Goal: Browse casually: Explore the website without a specific task or goal

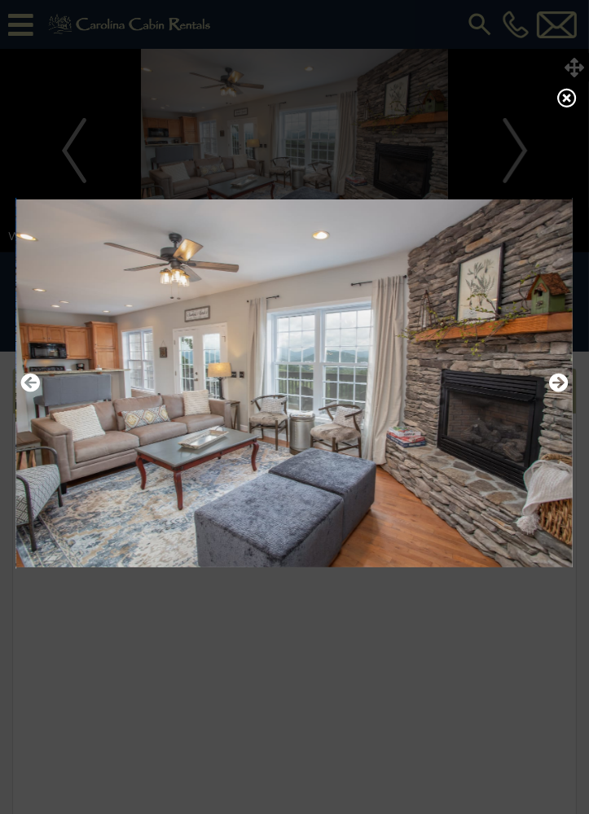
click at [565, 379] on button "Next" at bounding box center [559, 384] width 20 height 28
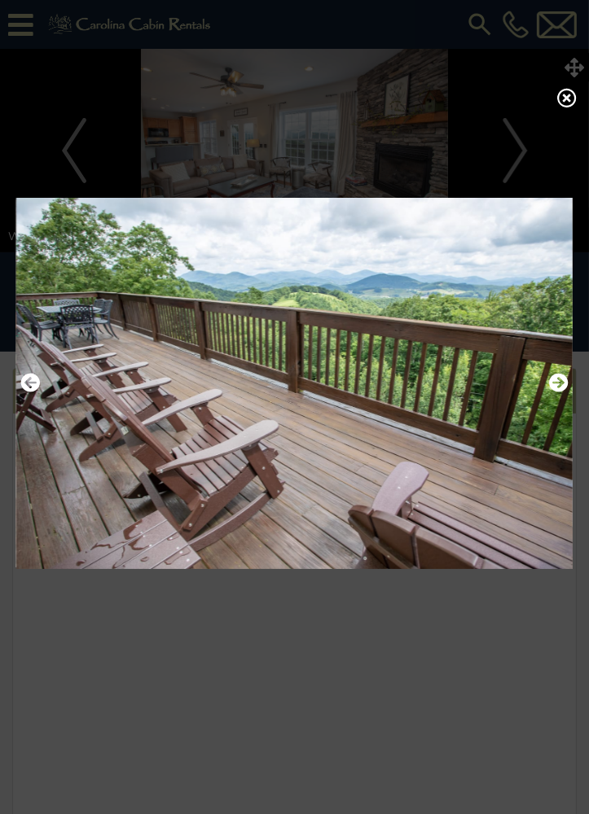
click at [551, 397] on button "Next" at bounding box center [559, 384] width 20 height 28
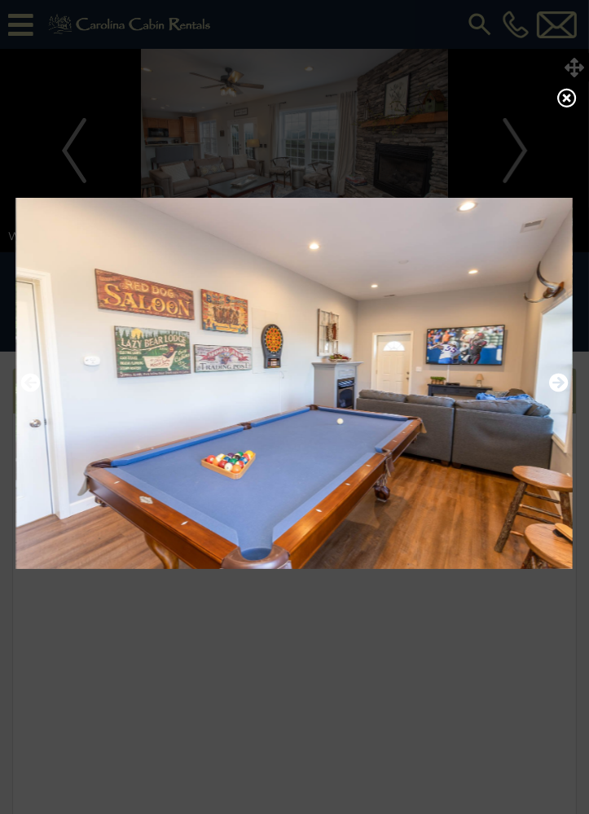
click at [560, 388] on icon "Next" at bounding box center [559, 383] width 20 height 20
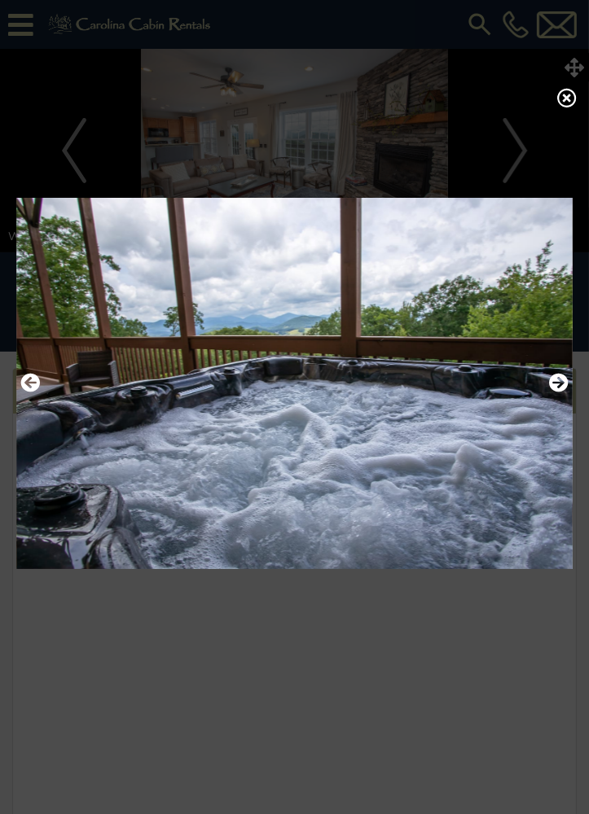
click at [560, 388] on icon "Next" at bounding box center [559, 383] width 20 height 20
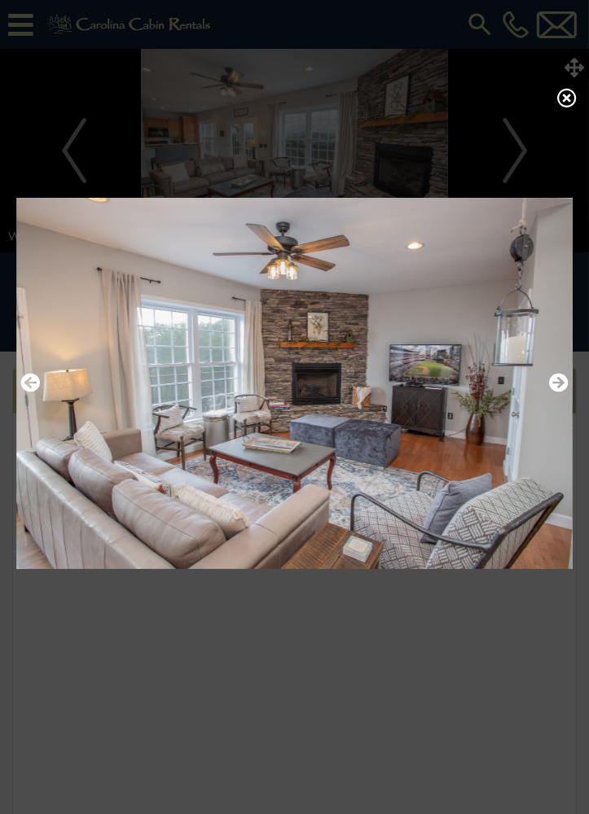
click at [337, 362] on img at bounding box center [294, 383] width 556 height 393
click at [119, 330] on img at bounding box center [294, 383] width 556 height 393
click at [428, 454] on img at bounding box center [294, 383] width 556 height 393
click at [419, 459] on img at bounding box center [294, 383] width 556 height 393
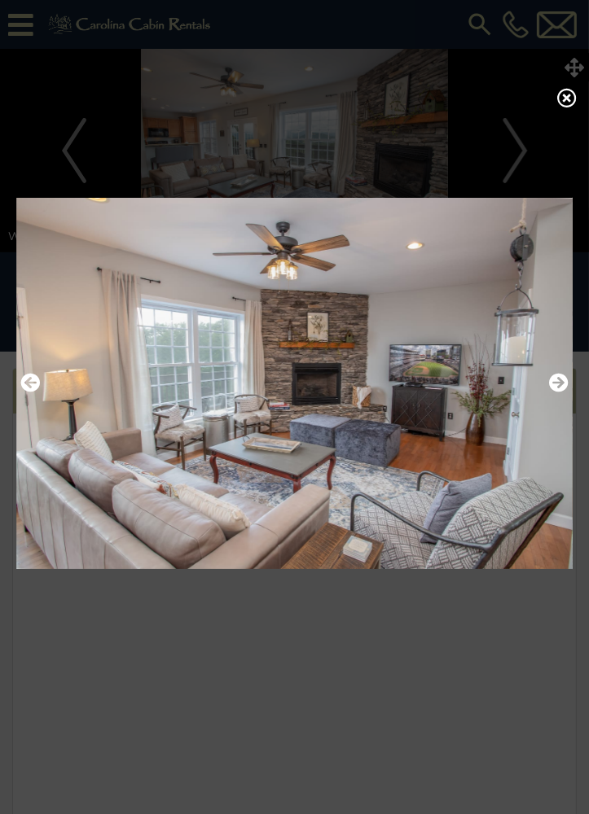
click at [564, 390] on icon "Next" at bounding box center [559, 383] width 20 height 20
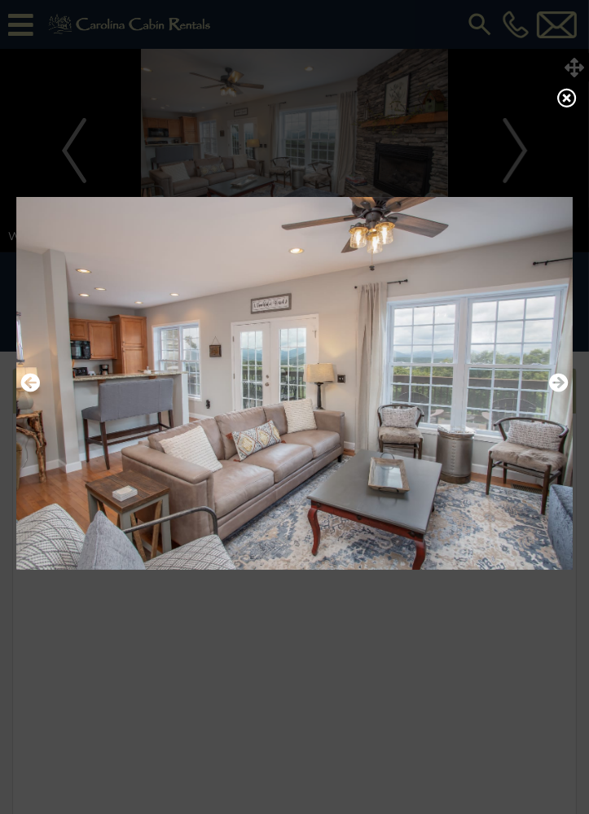
click at [38, 393] on icon "Previous" at bounding box center [30, 383] width 20 height 20
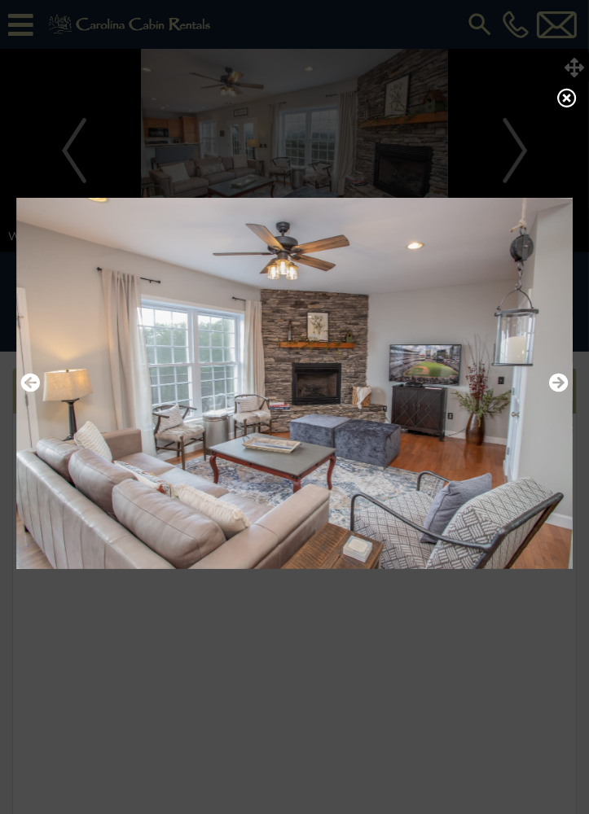
click at [552, 393] on icon "Next" at bounding box center [559, 383] width 20 height 20
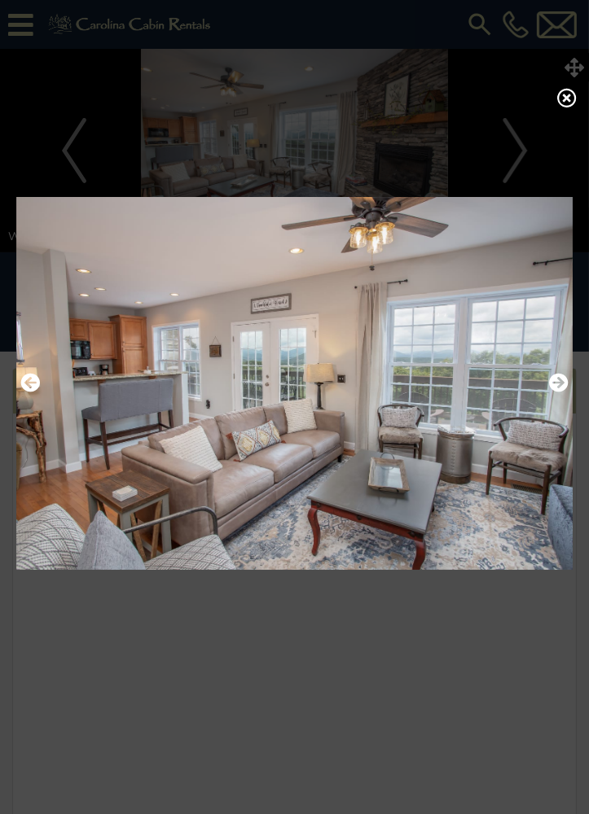
click at [553, 382] on icon "Next" at bounding box center [559, 383] width 20 height 20
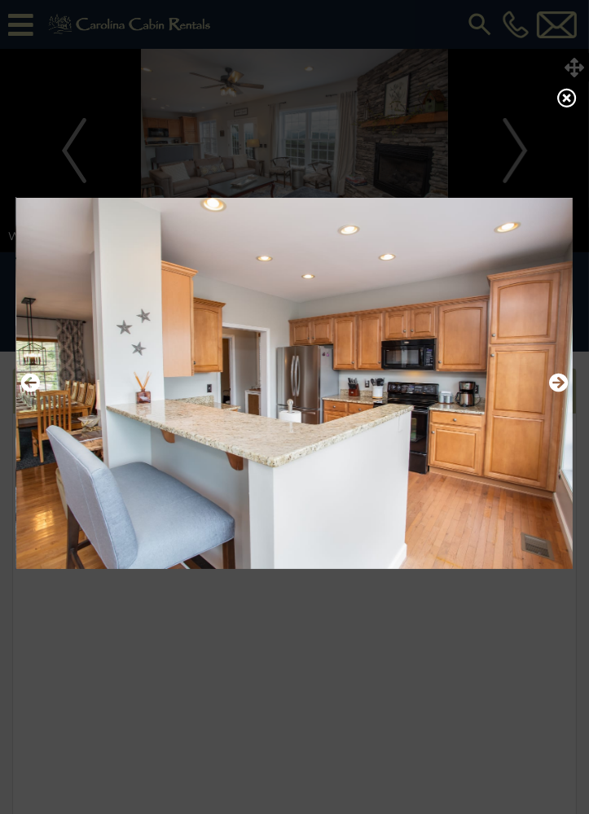
click at [564, 391] on icon "Next" at bounding box center [559, 383] width 20 height 20
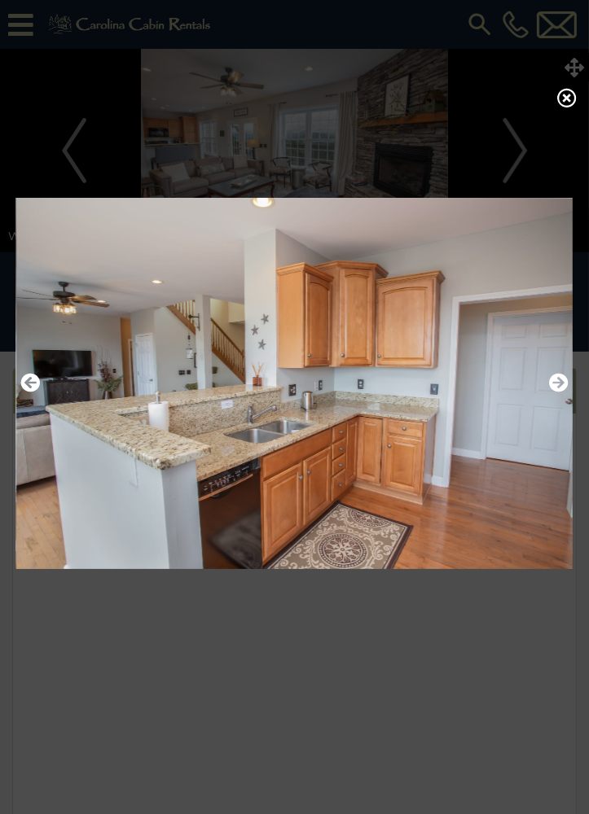
click at [44, 389] on img at bounding box center [294, 383] width 556 height 393
click at [24, 393] on icon "Previous" at bounding box center [30, 383] width 20 height 20
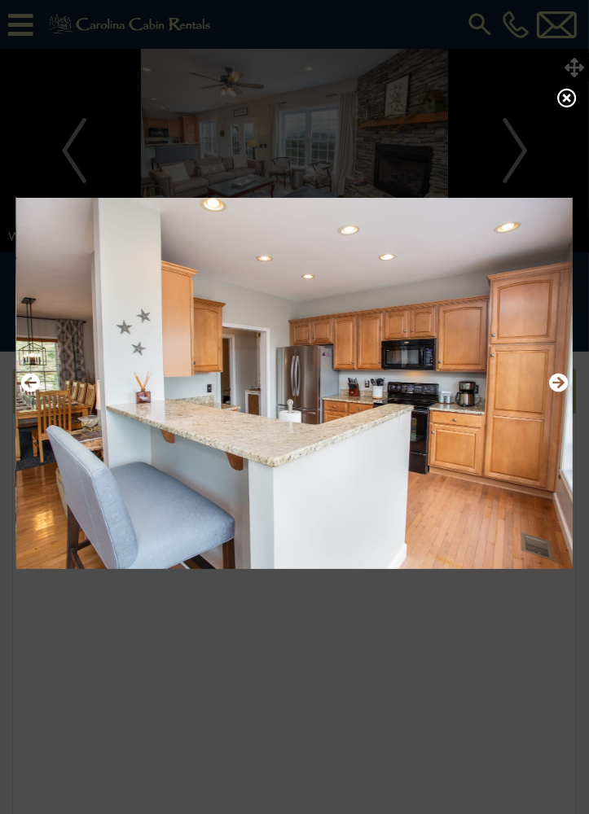
click at [564, 380] on button "Next" at bounding box center [559, 384] width 20 height 28
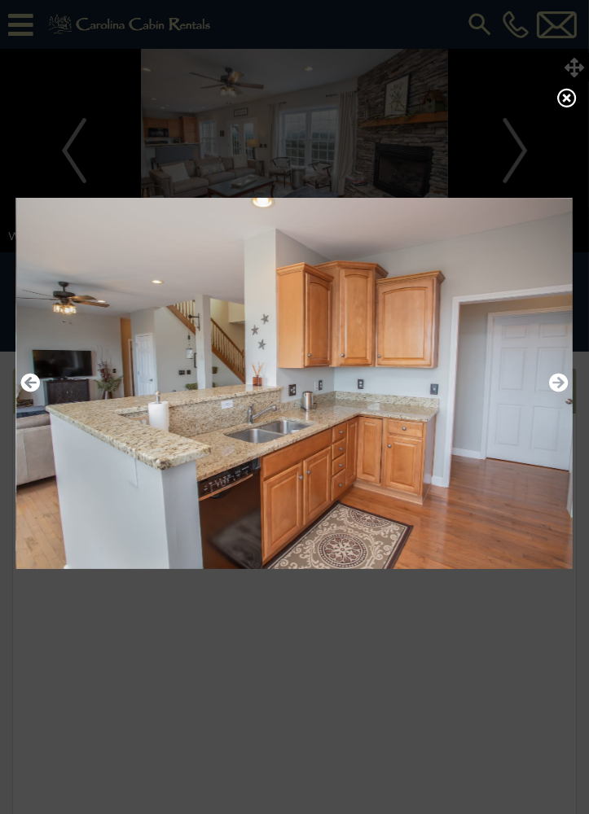
click at [562, 385] on icon "Next" at bounding box center [559, 383] width 20 height 20
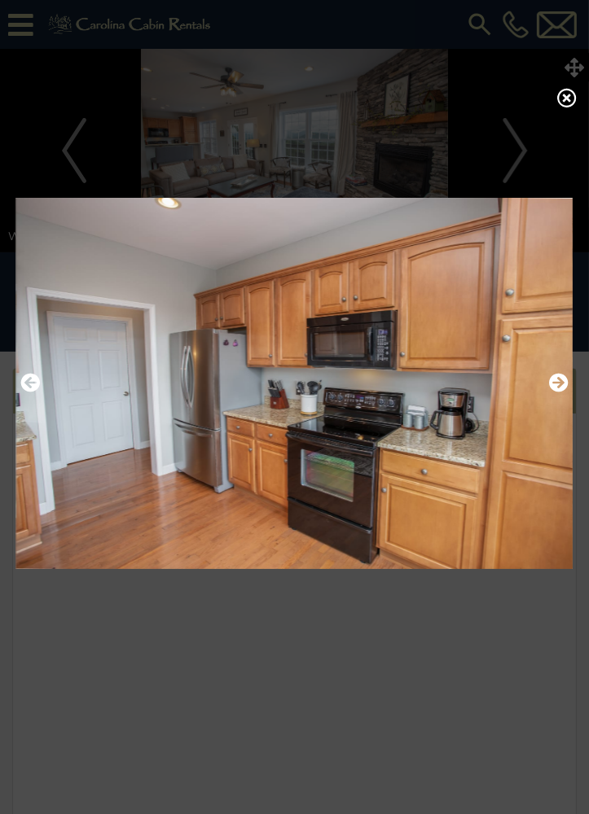
click at [562, 386] on icon "Next" at bounding box center [559, 383] width 20 height 20
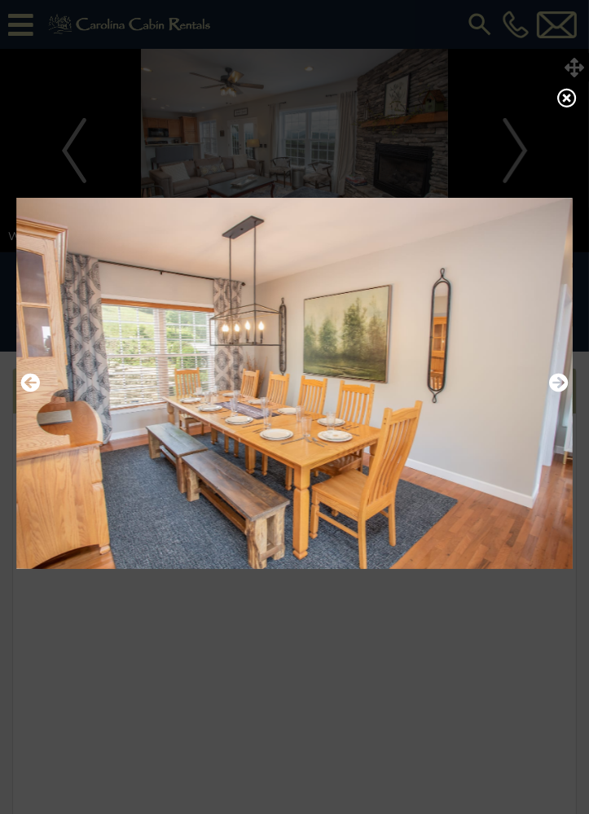
click at [563, 393] on icon "Next" at bounding box center [559, 383] width 20 height 20
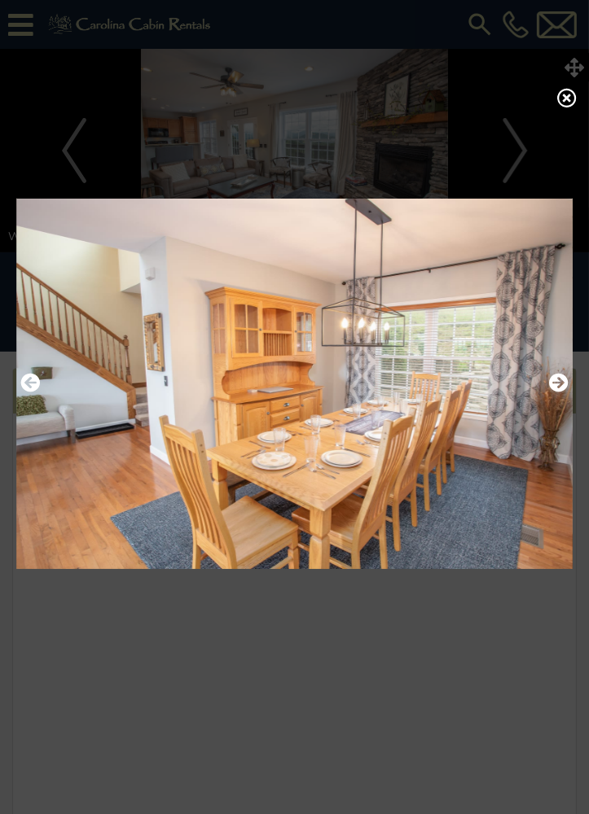
click at [563, 393] on icon "Next" at bounding box center [559, 383] width 20 height 20
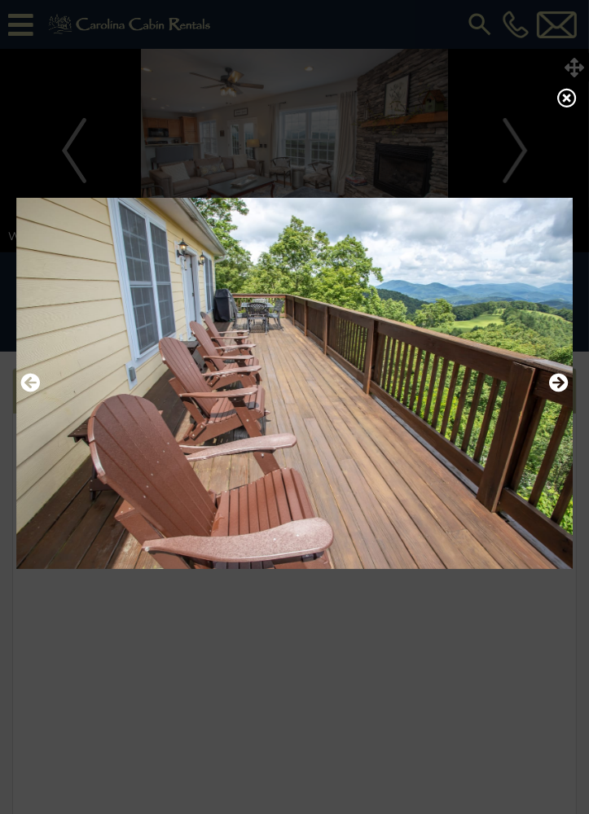
click at [29, 393] on icon "Previous" at bounding box center [30, 383] width 20 height 20
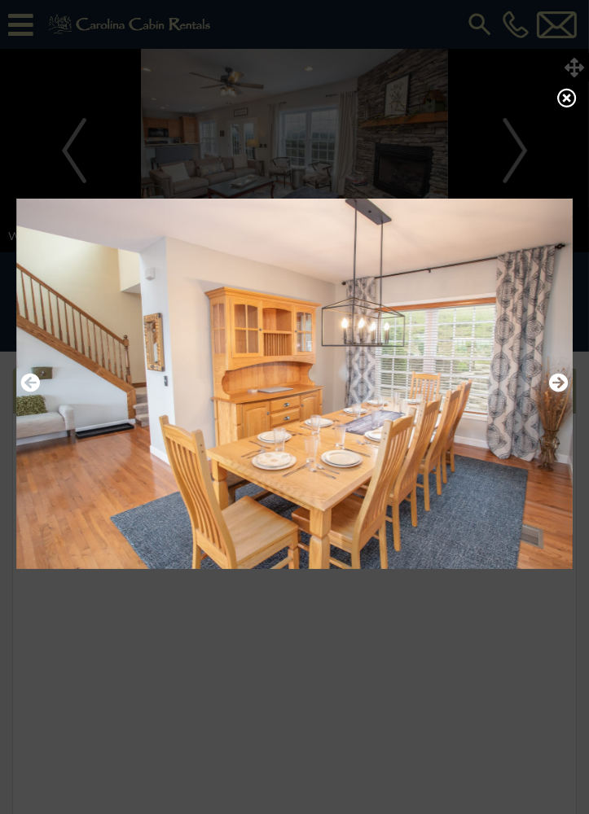
click at [566, 387] on icon "Next" at bounding box center [559, 383] width 20 height 20
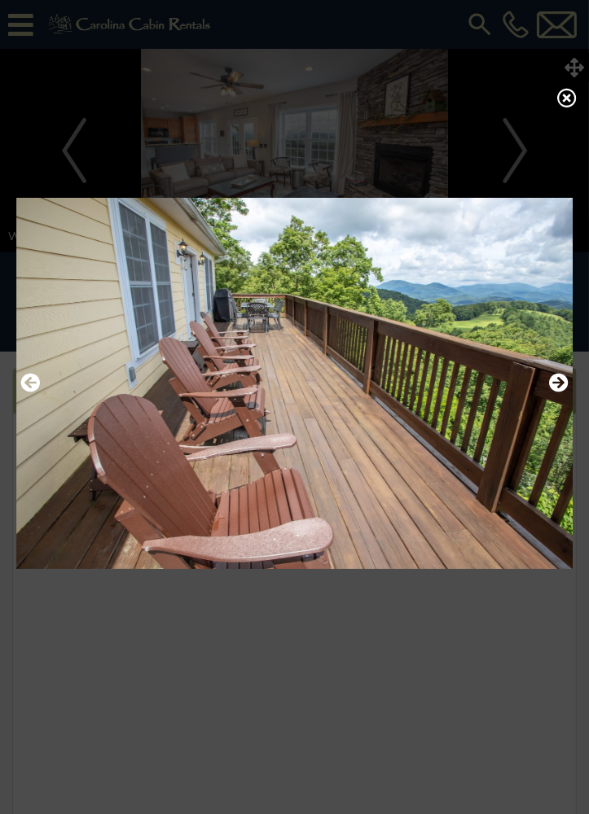
click at [555, 387] on icon "Next" at bounding box center [559, 383] width 20 height 20
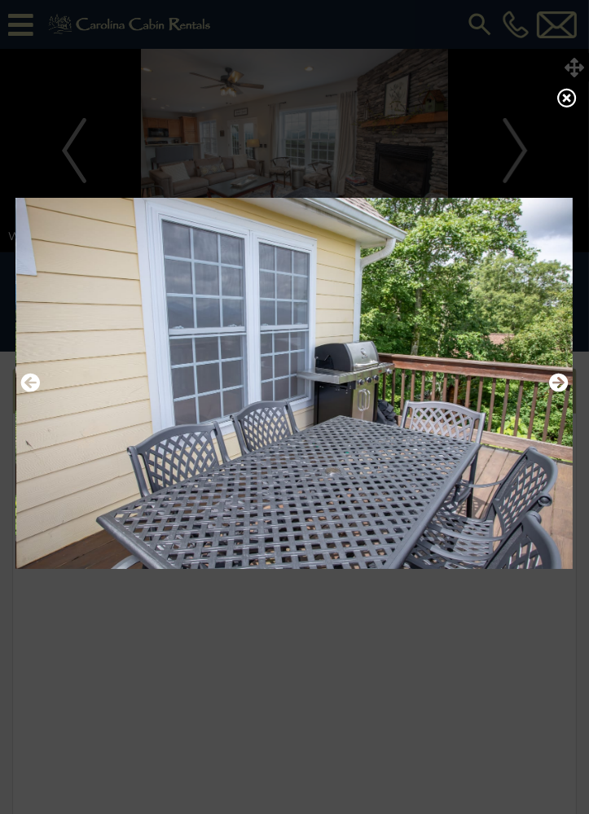
click at [562, 390] on icon "Next" at bounding box center [559, 383] width 20 height 20
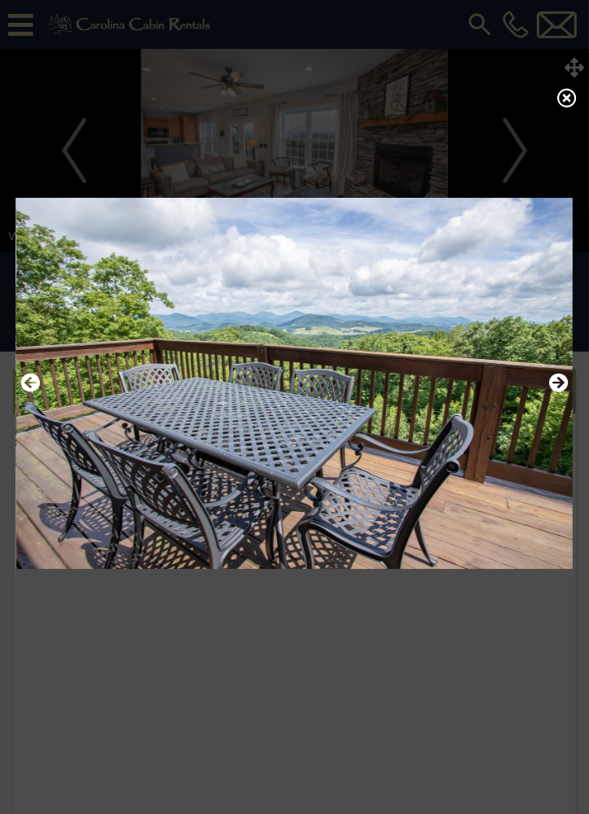
click at [562, 390] on icon "Next" at bounding box center [559, 383] width 20 height 20
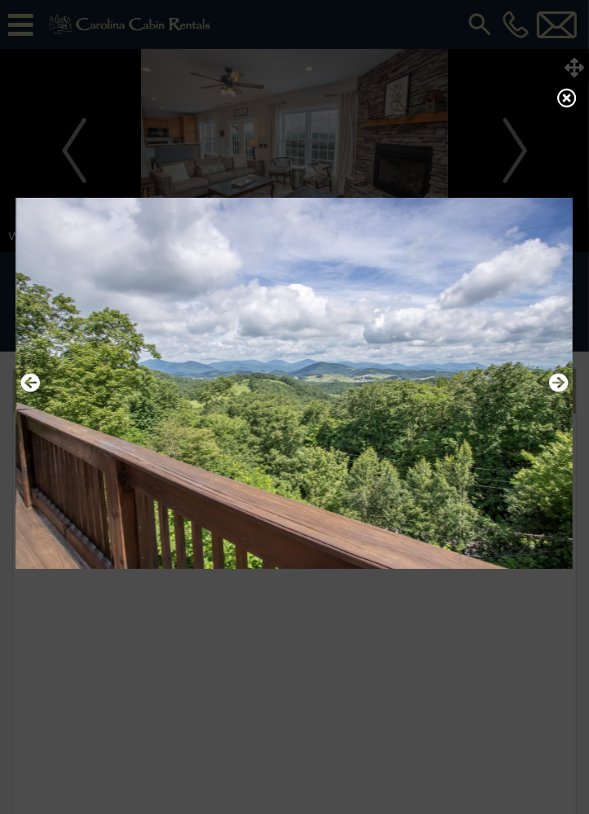
click at [573, 384] on div at bounding box center [294, 383] width 564 height 523
click at [565, 388] on icon "Next" at bounding box center [559, 383] width 20 height 20
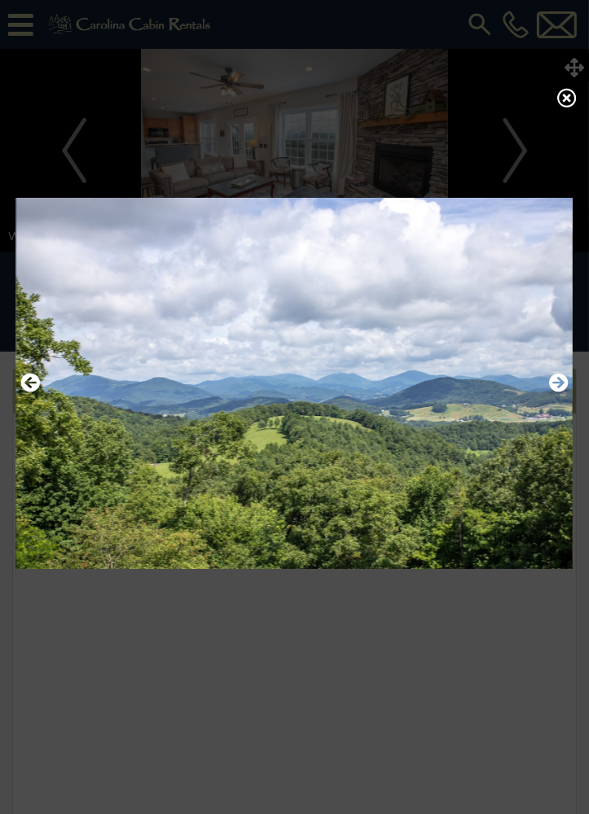
click at [566, 393] on icon "Next" at bounding box center [559, 383] width 20 height 20
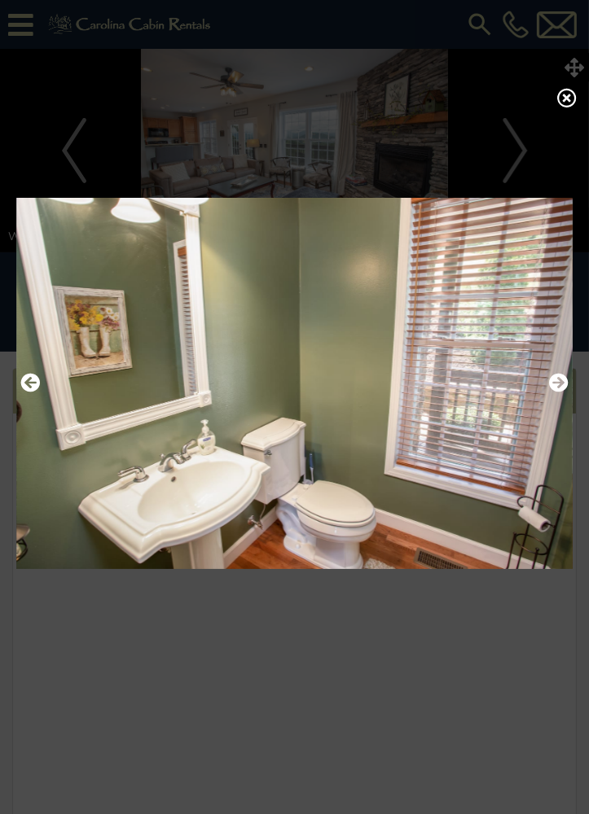
click at [568, 392] on icon "Next" at bounding box center [559, 383] width 20 height 20
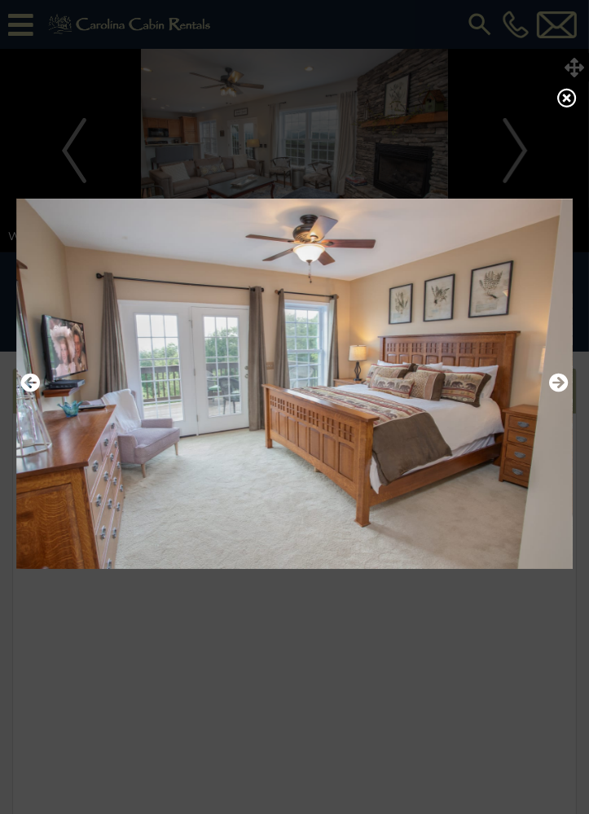
click at [564, 393] on icon "Next" at bounding box center [559, 383] width 20 height 20
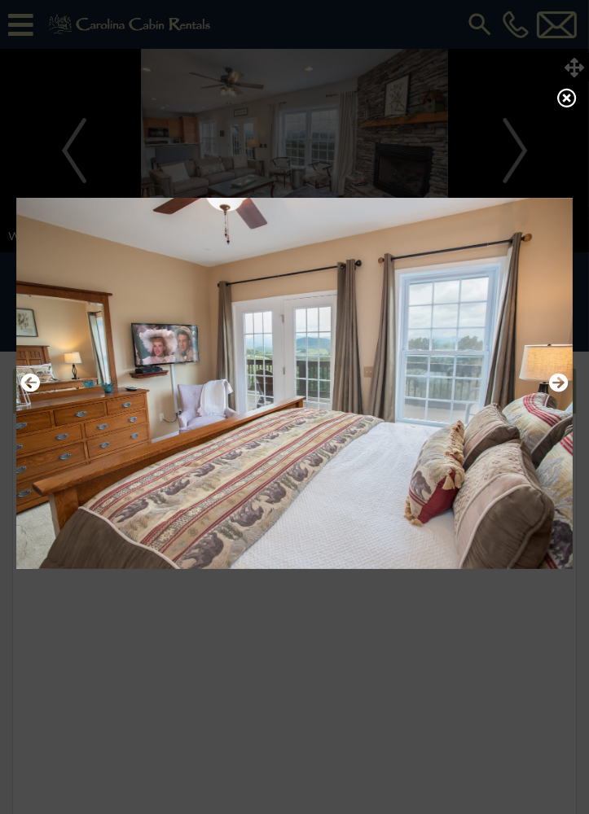
click at [560, 393] on icon "Next" at bounding box center [559, 383] width 20 height 20
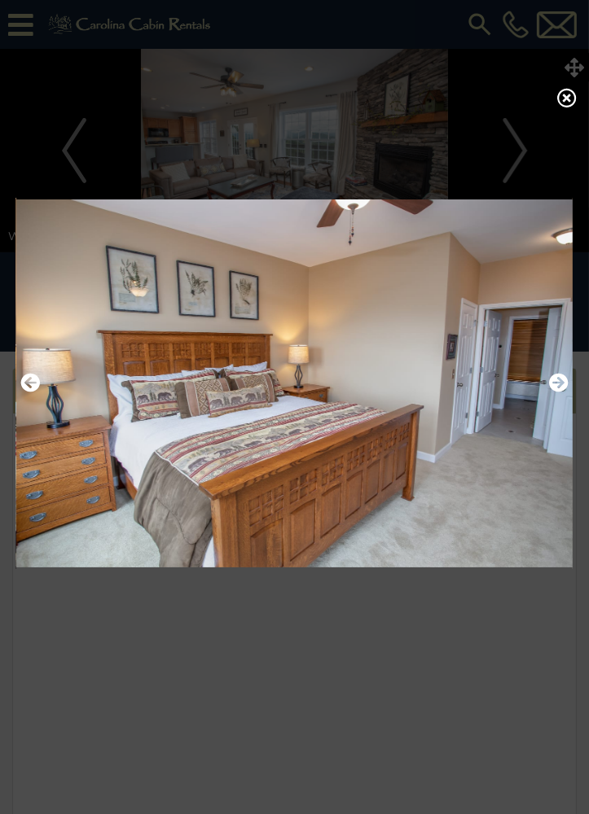
click at [560, 393] on icon "Next" at bounding box center [559, 383] width 20 height 20
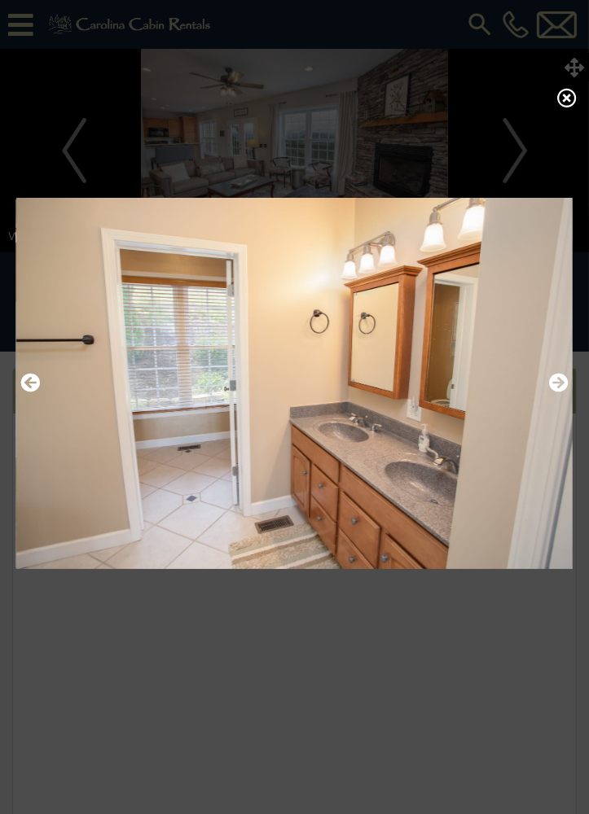
click at [567, 393] on icon "Next" at bounding box center [559, 383] width 20 height 20
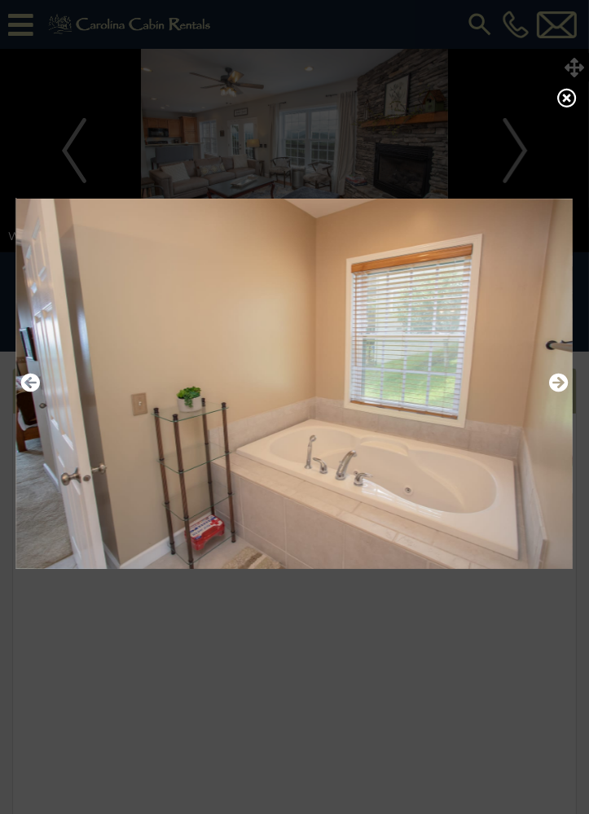
click at [566, 393] on icon "Next" at bounding box center [559, 383] width 20 height 20
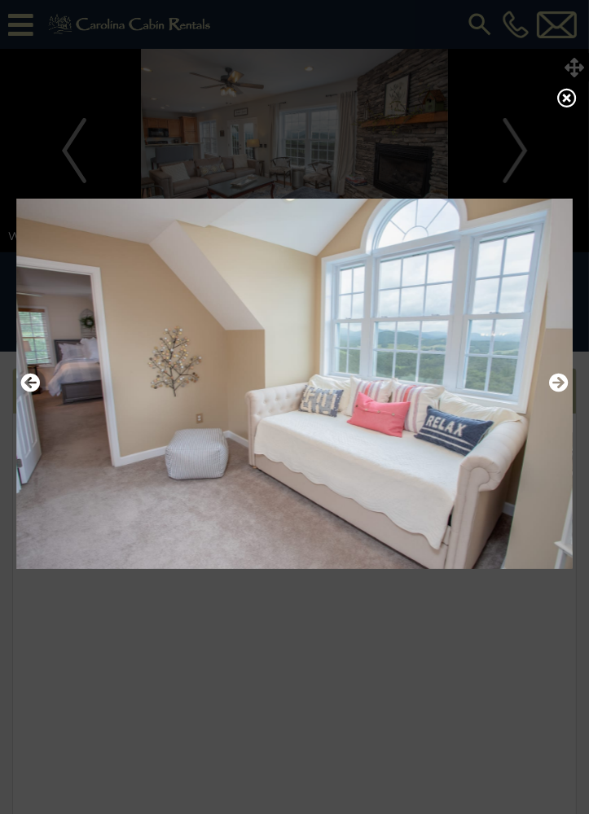
click at [559, 391] on icon "Next" at bounding box center [559, 383] width 20 height 20
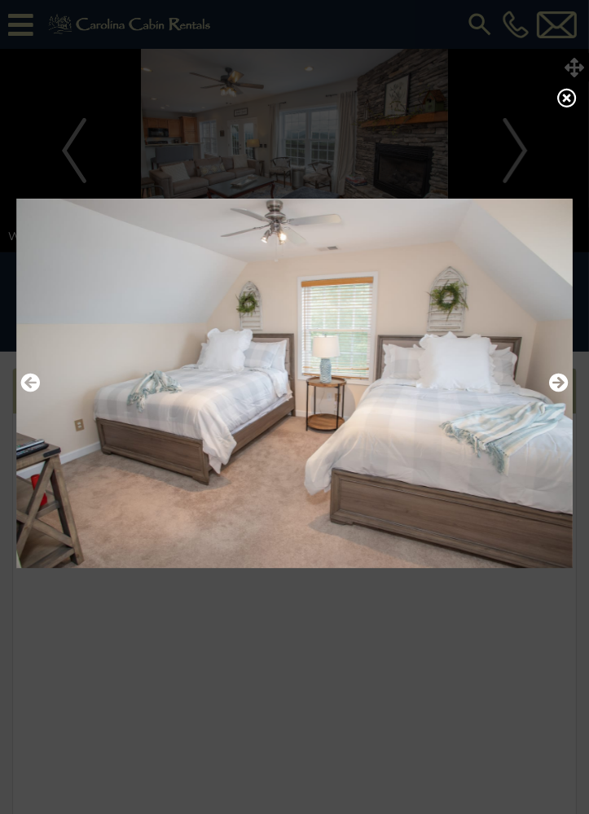
click at [559, 391] on icon "Next" at bounding box center [559, 383] width 20 height 20
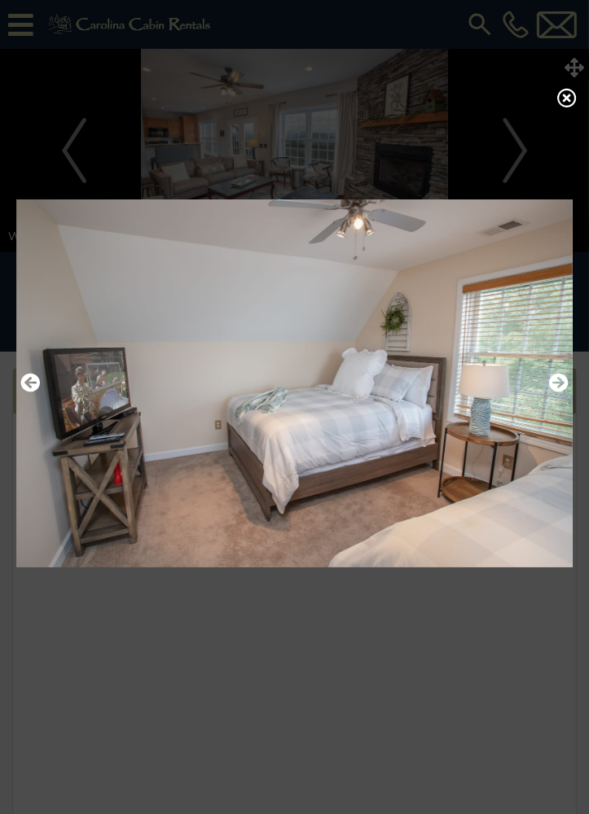
click at [569, 387] on img at bounding box center [294, 383] width 556 height 393
click at [555, 392] on icon "Next" at bounding box center [559, 383] width 20 height 20
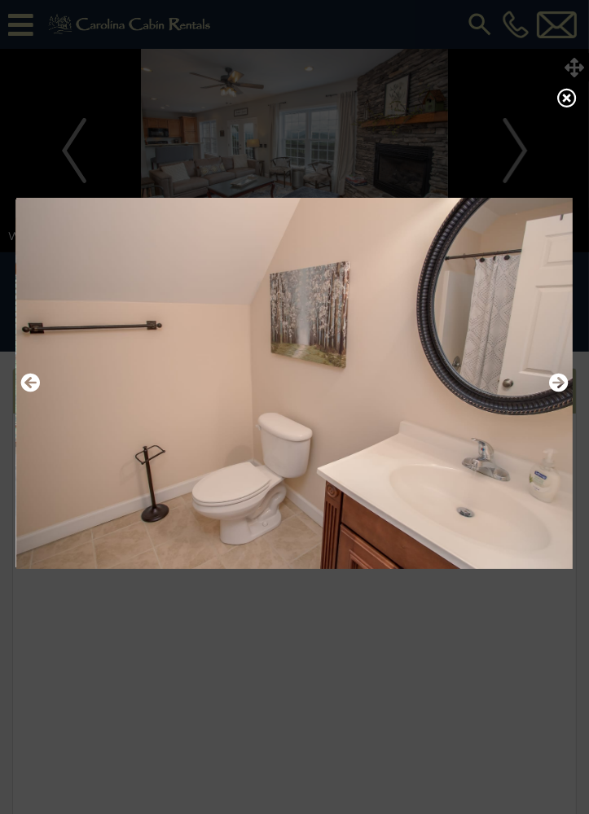
click at [560, 391] on icon "Next" at bounding box center [559, 383] width 20 height 20
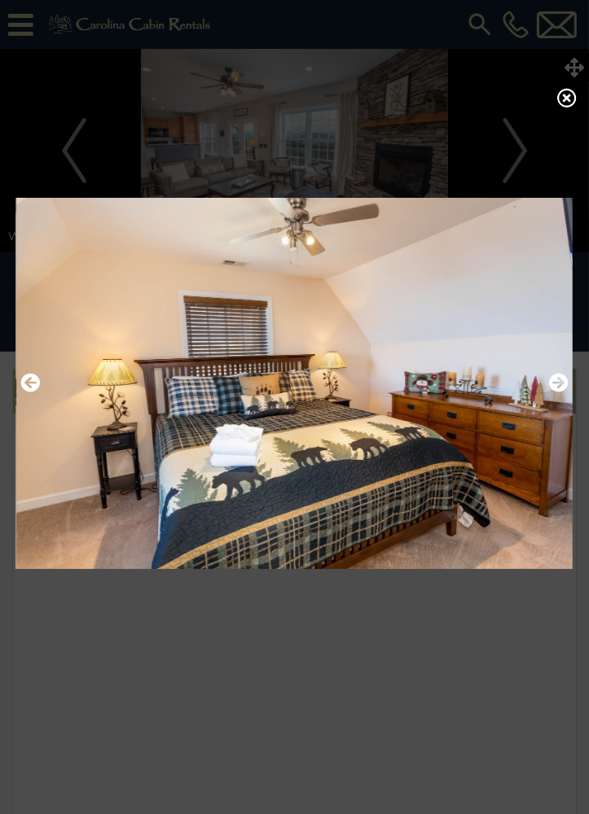
click at [550, 388] on icon "Next" at bounding box center [559, 383] width 20 height 20
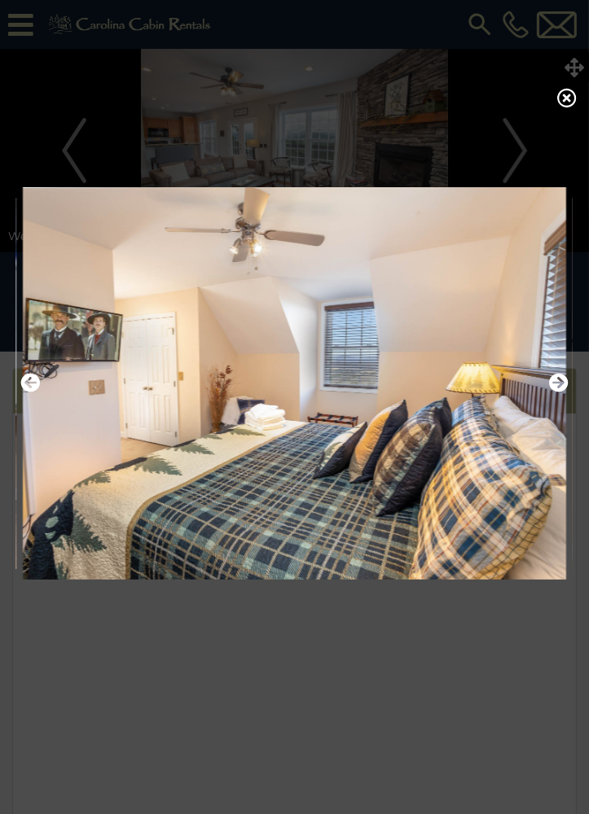
click at [546, 398] on img at bounding box center [294, 383] width 556 height 393
click at [564, 382] on icon "Next" at bounding box center [559, 383] width 20 height 20
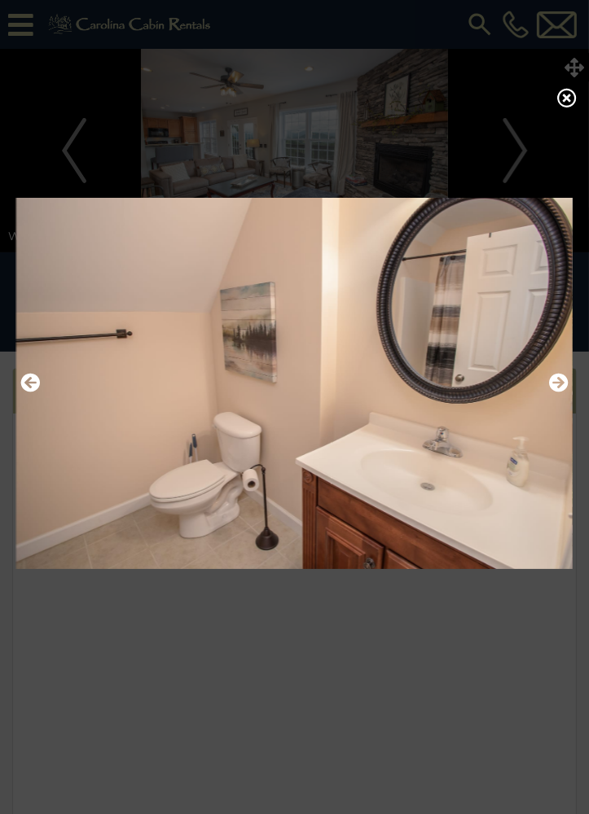
click at [568, 393] on icon "Next" at bounding box center [559, 383] width 20 height 20
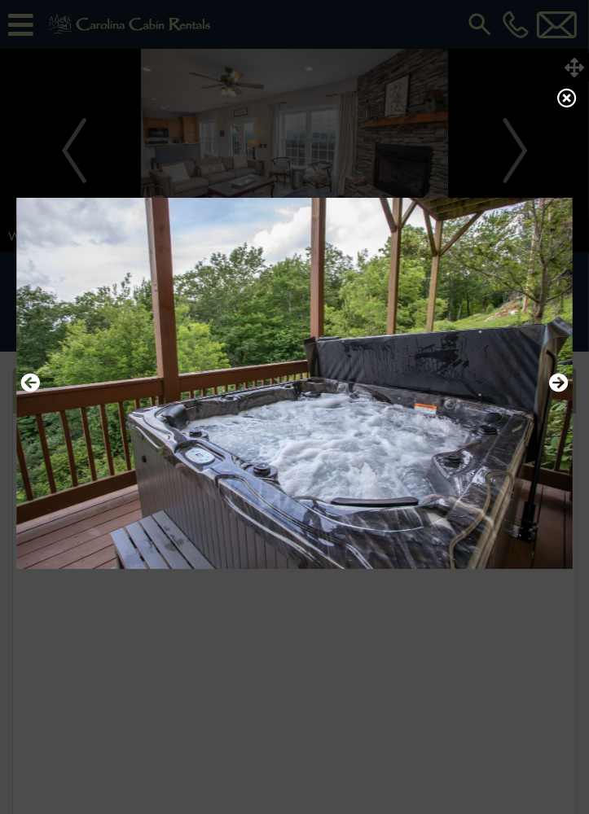
click at [568, 389] on icon "Next" at bounding box center [559, 383] width 20 height 20
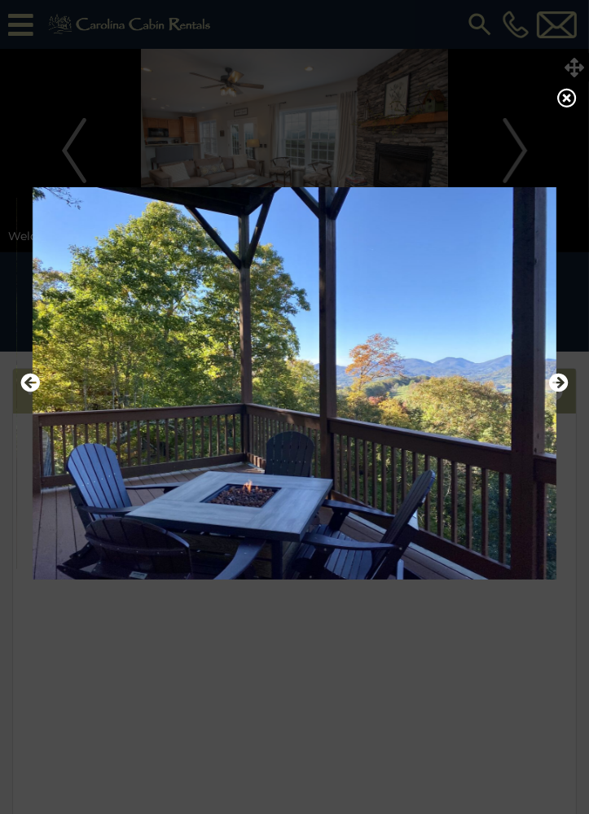
click at [556, 393] on icon "Next" at bounding box center [559, 383] width 20 height 20
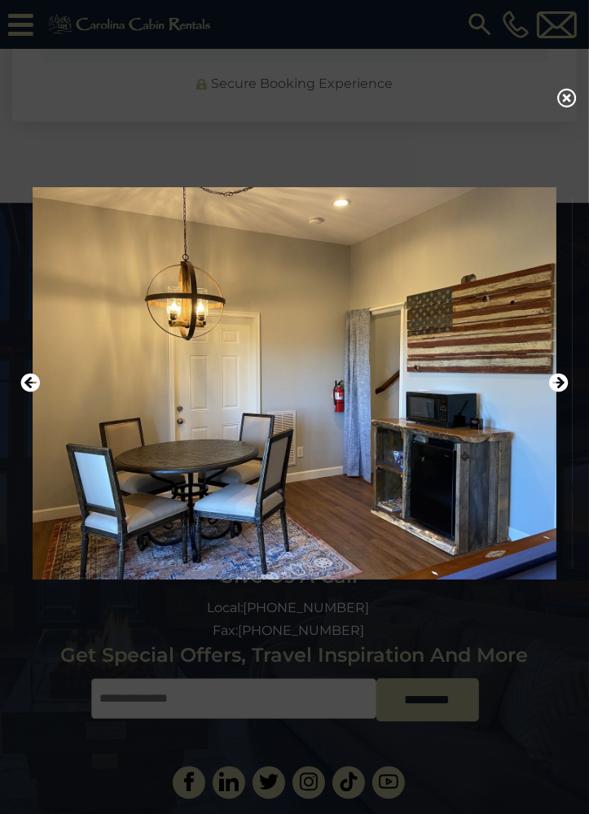
scroll to position [1870, 0]
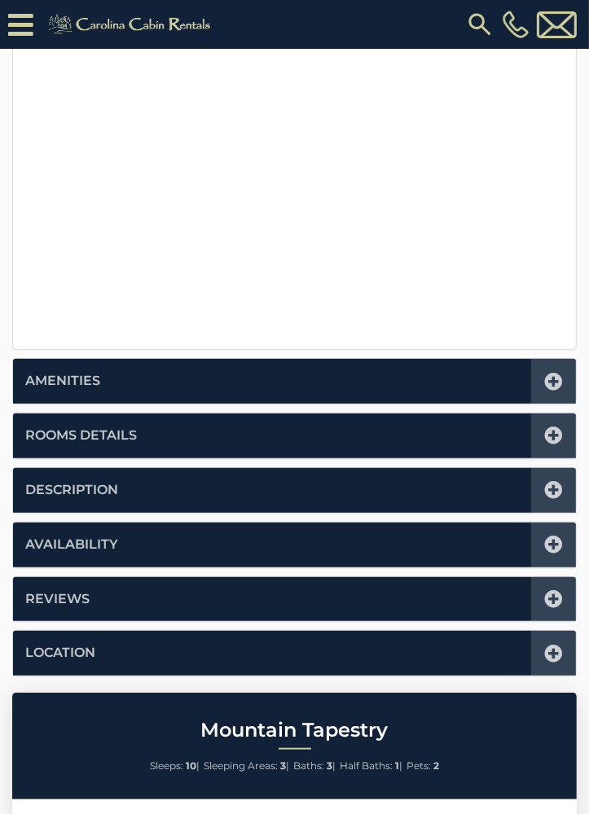
scroll to position [513, 0]
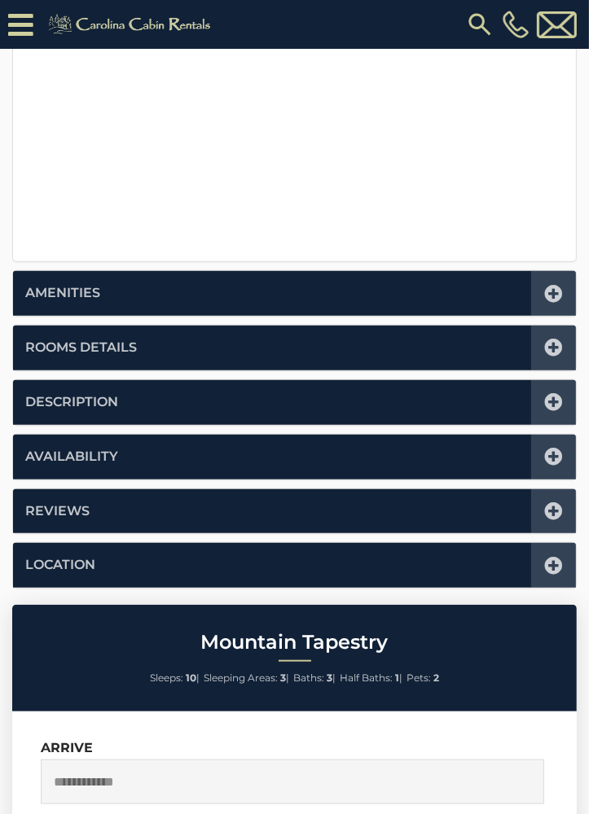
click at [547, 453] on icon at bounding box center [554, 457] width 18 height 18
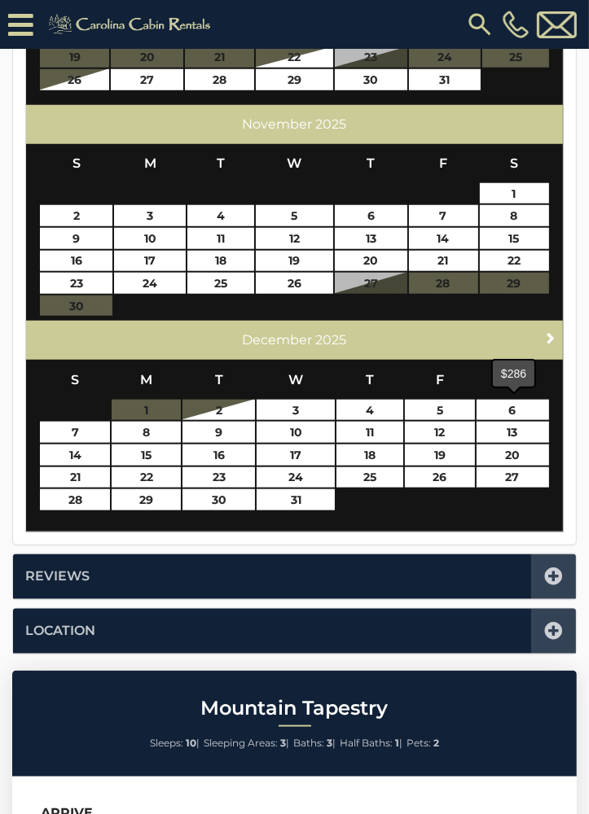
scroll to position [778, 0]
